Goal: Information Seeking & Learning: Learn about a topic

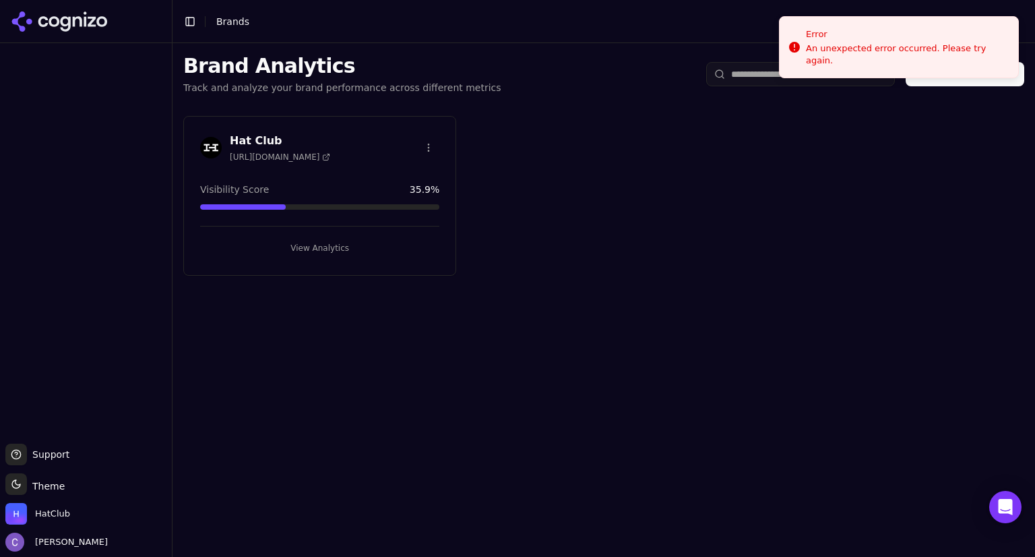
click at [299, 243] on button "View Analytics" at bounding box center [319, 248] width 239 height 22
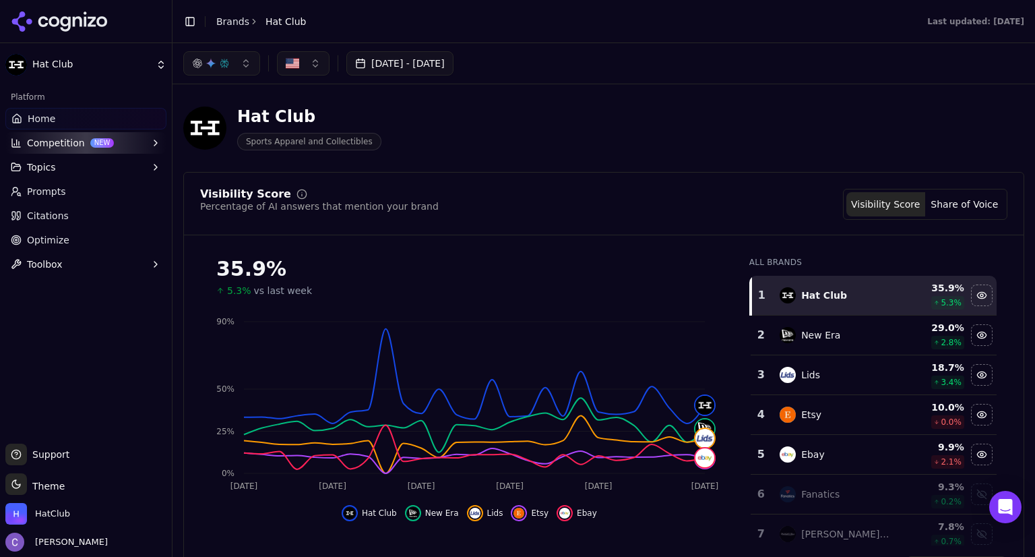
drag, startPoint x: 73, startPoint y: 166, endPoint x: 22, endPoint y: 176, distance: 52.1
drag, startPoint x: 22, startPoint y: 176, endPoint x: 45, endPoint y: 170, distance: 24.2
click at [45, 170] on span "Topics" at bounding box center [41, 166] width 29 height 13
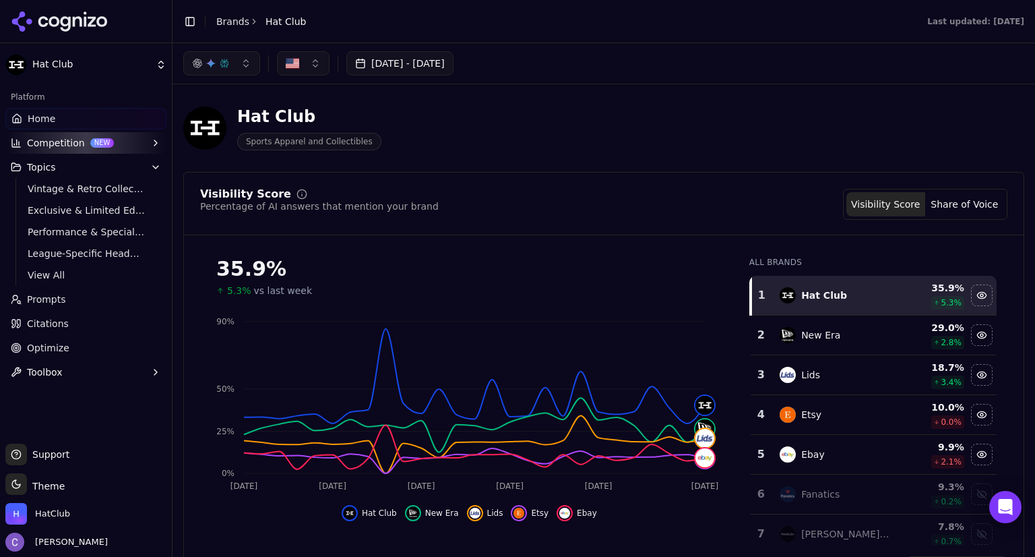
click at [45, 238] on span "Performance & Specialty Headwear" at bounding box center [86, 231] width 117 height 13
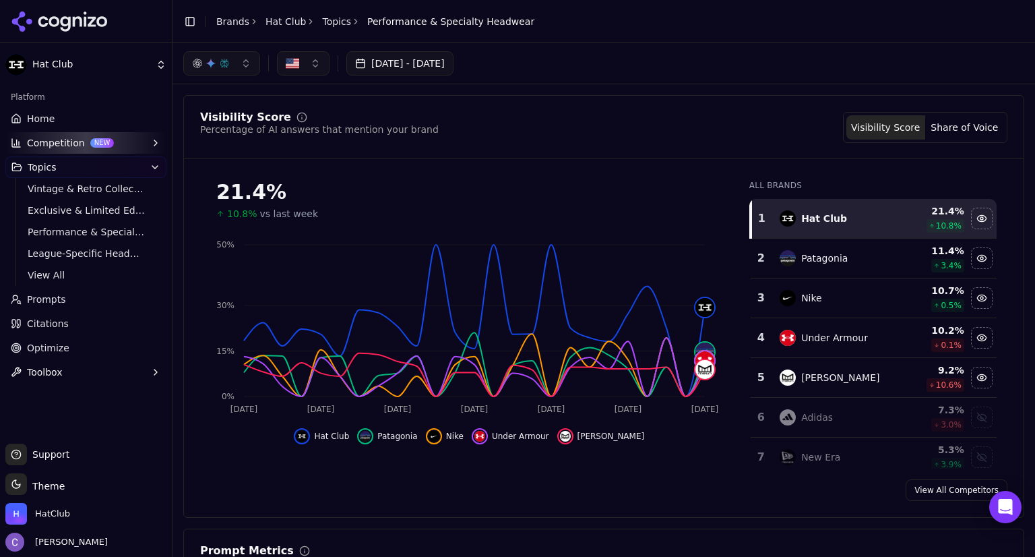
click at [132, 184] on span "Vintage & Retro Collections" at bounding box center [86, 188] width 117 height 13
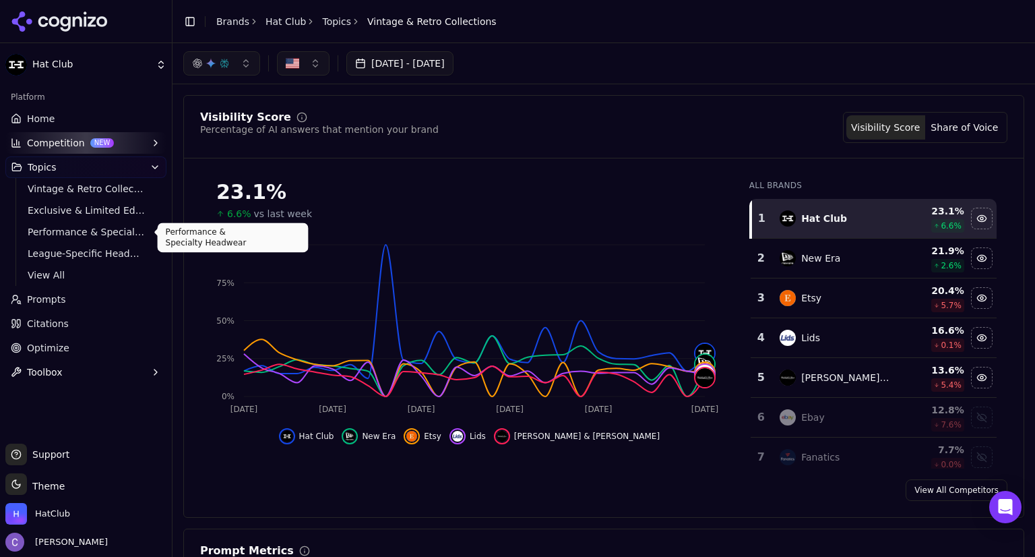
click at [70, 228] on span "Performance & Specialty Headwear" at bounding box center [86, 231] width 117 height 13
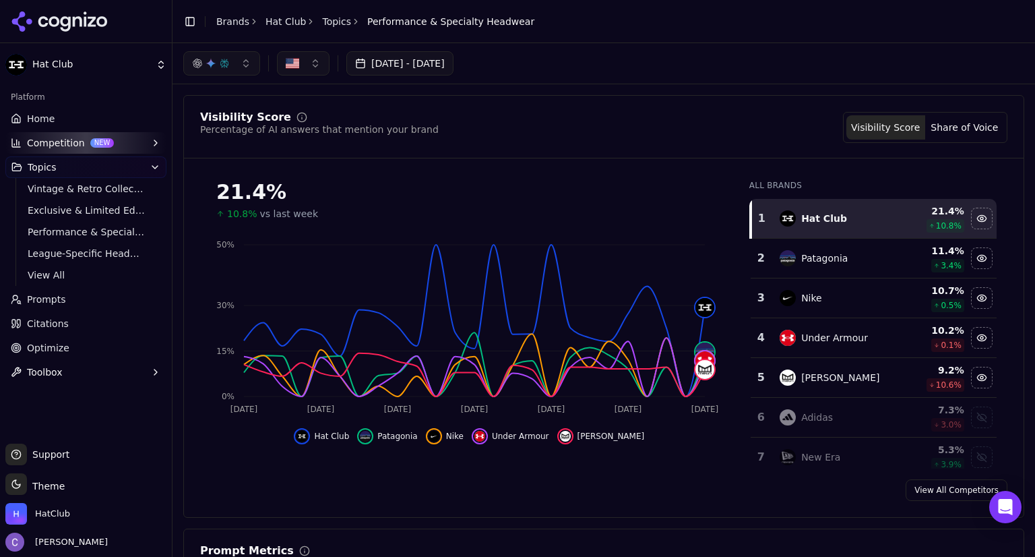
click at [55, 259] on span "League-Specific Headwear" at bounding box center [86, 253] width 117 height 13
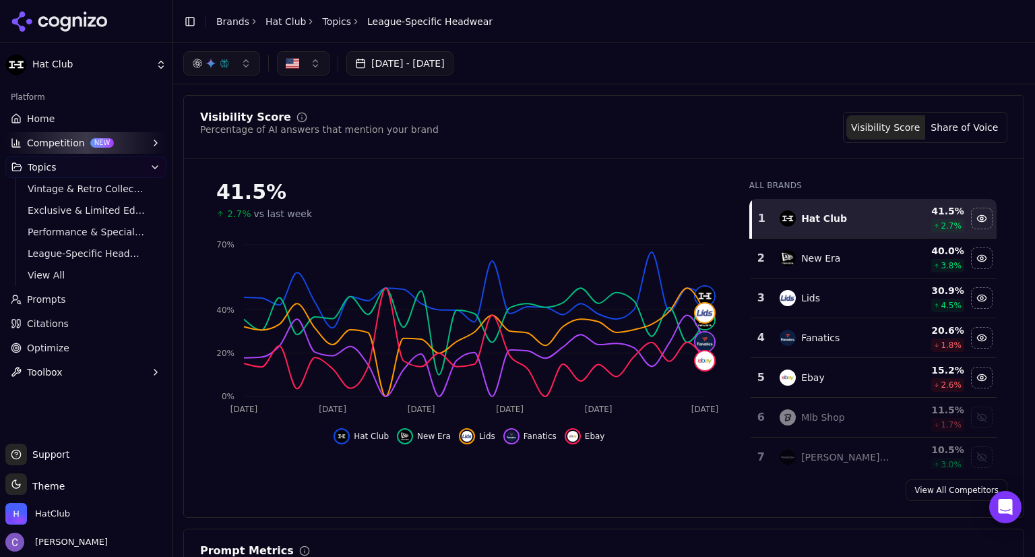
click at [85, 128] on link "Home" at bounding box center [85, 119] width 161 height 22
